Goal: Task Accomplishment & Management: Manage account settings

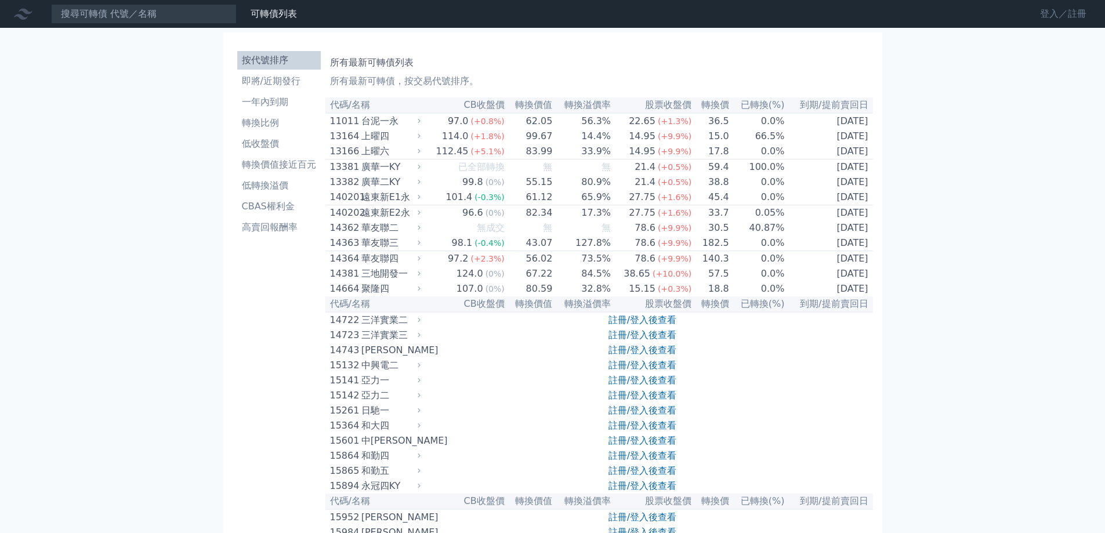
click at [1057, 20] on link "登入／註冊" at bounding box center [1063, 14] width 65 height 19
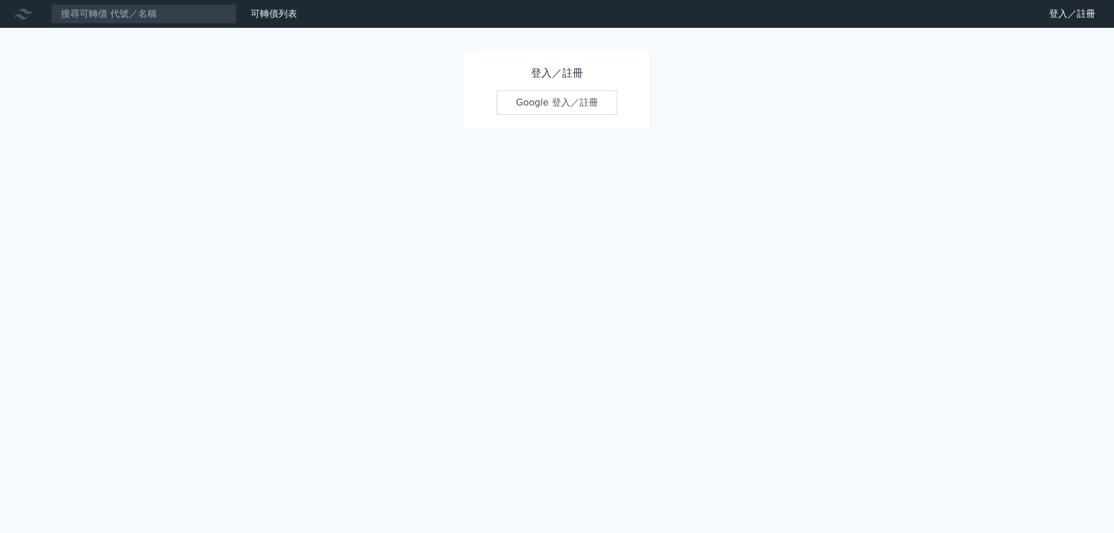
click at [589, 109] on link "Google 登入／註冊" at bounding box center [557, 103] width 121 height 24
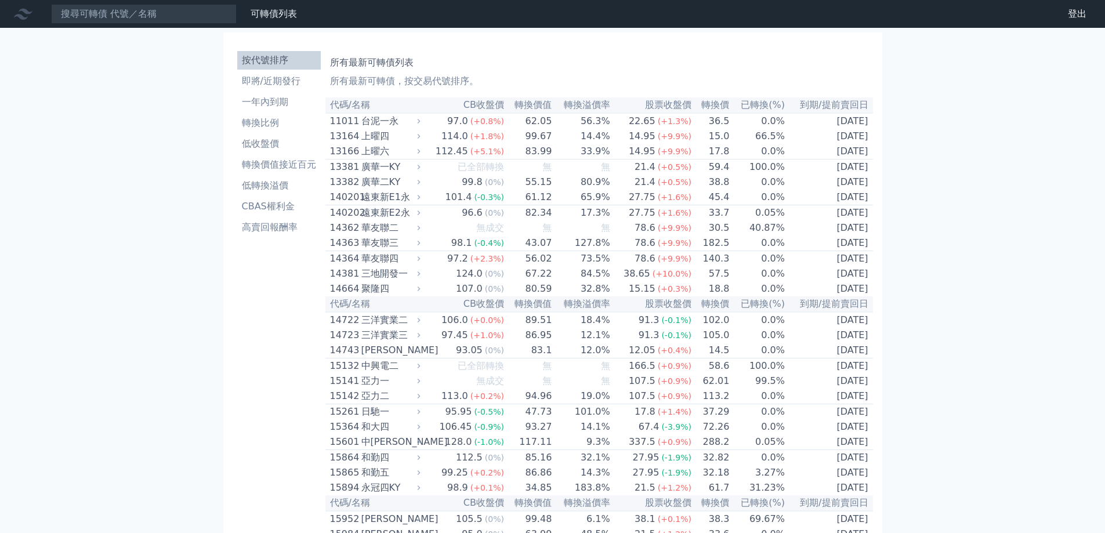
scroll to position [2508, 0]
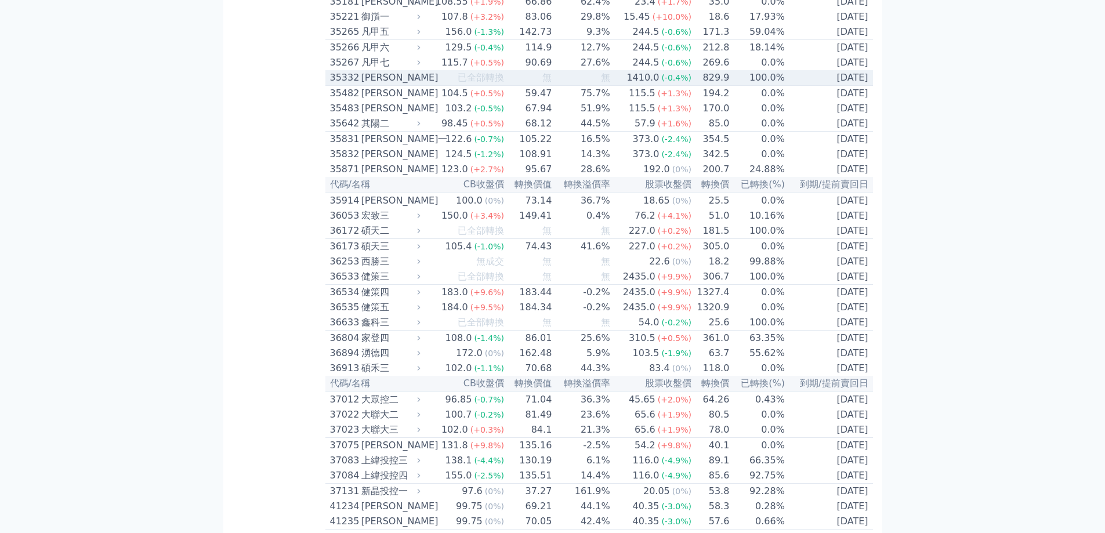
click at [715, 86] on td "829.9" at bounding box center [711, 78] width 38 height 16
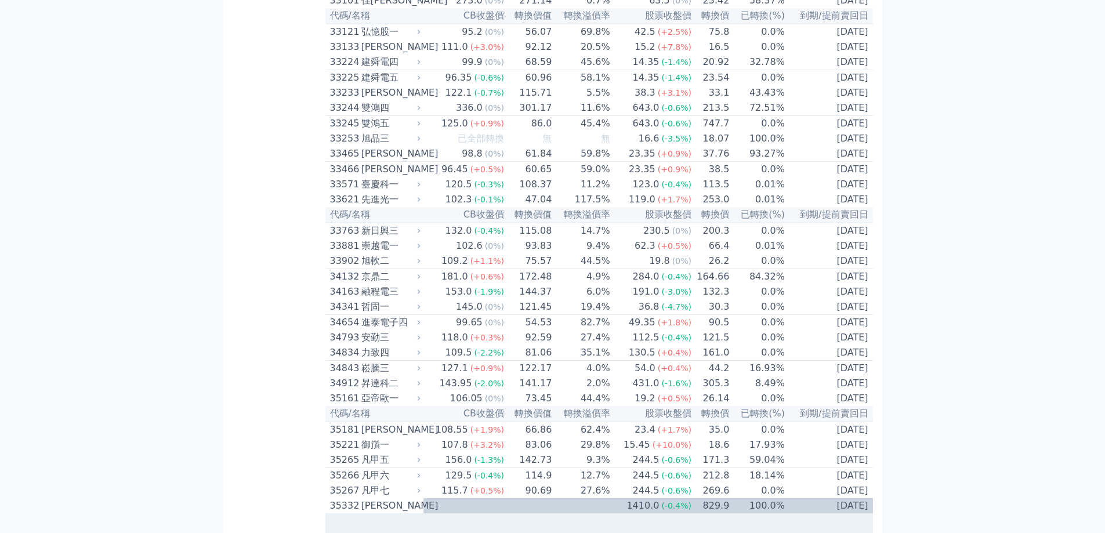
scroll to position [1734, 0]
